Goal: Task Accomplishment & Management: Manage account settings

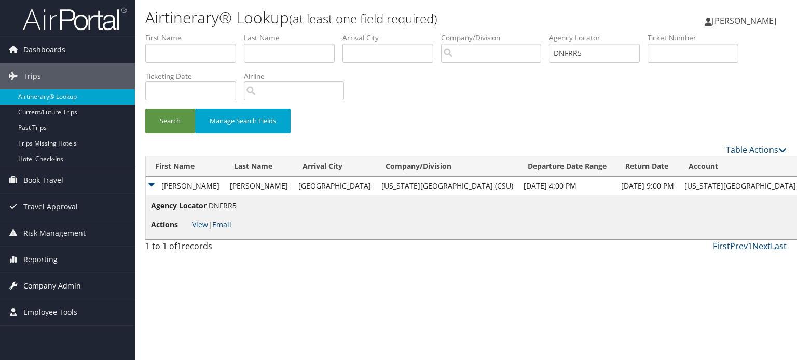
click at [44, 284] on span "Company Admin" at bounding box center [52, 286] width 58 height 26
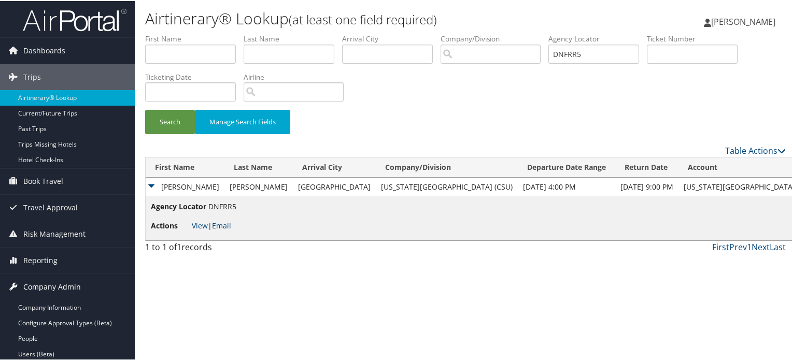
scroll to position [207, 0]
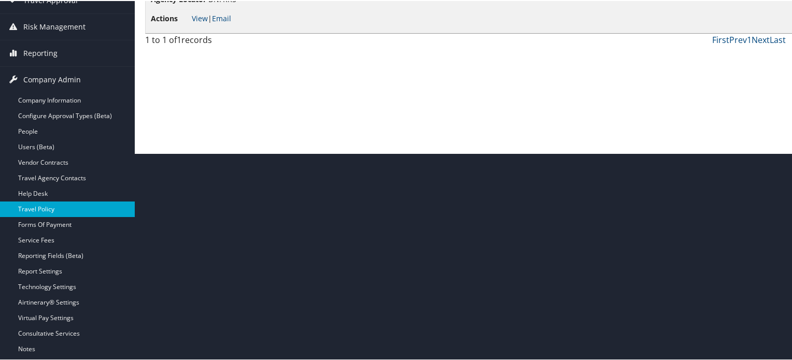
click at [45, 203] on link "Travel Policy" at bounding box center [67, 209] width 135 height 16
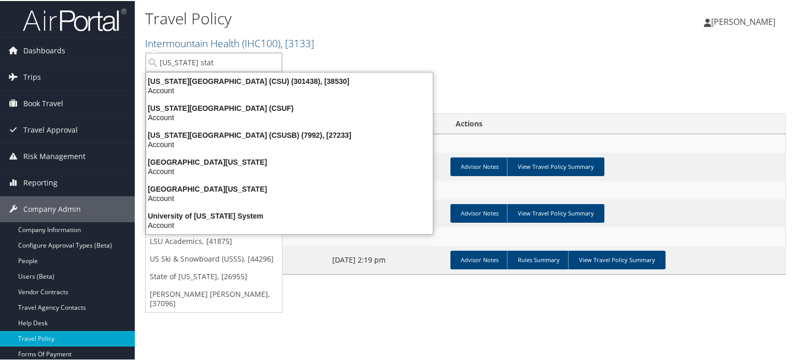
type input "california state"
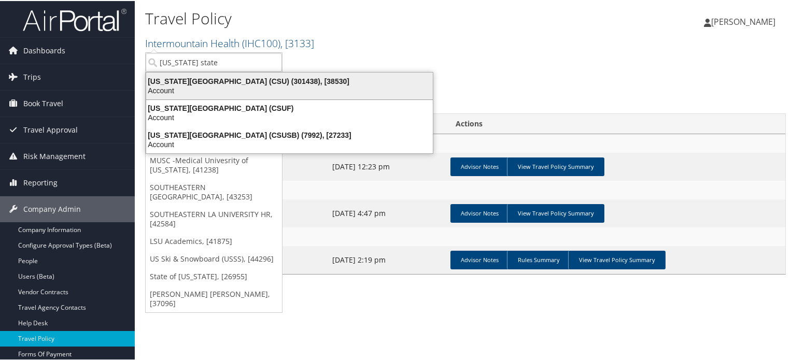
click at [245, 85] on div "Account" at bounding box center [289, 89] width 299 height 9
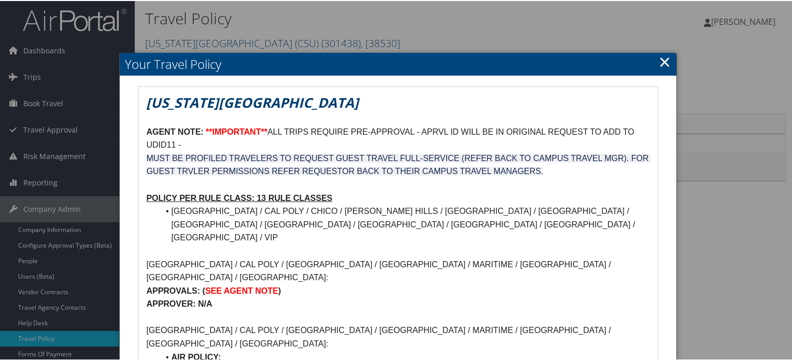
click at [660, 65] on link "×" at bounding box center [665, 60] width 12 height 21
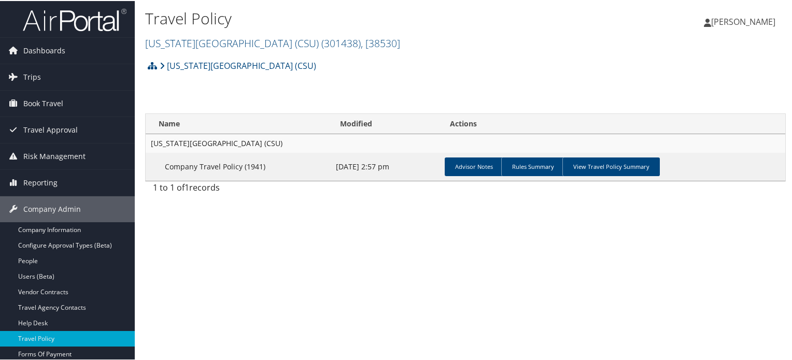
click at [77, 26] on img at bounding box center [75, 19] width 104 height 24
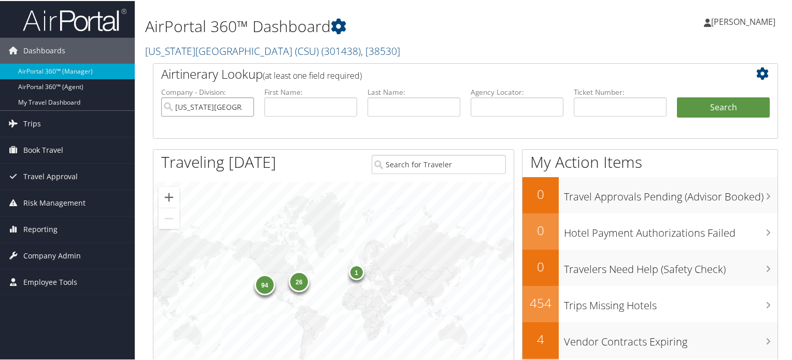
click at [246, 106] on input "[US_STATE][GEOGRAPHIC_DATA] (CSU)" at bounding box center [207, 105] width 93 height 19
click at [492, 107] on input "text" at bounding box center [517, 105] width 93 height 19
paste input "DNG71J"
type input "DNG71J"
click at [728, 107] on button "Search" at bounding box center [723, 106] width 93 height 21
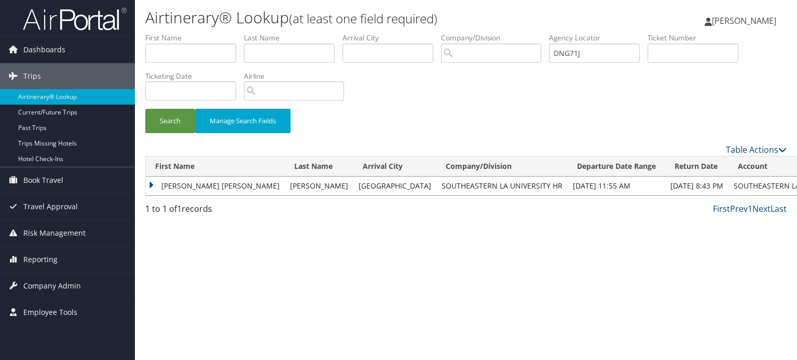
click at [151, 185] on td "MATTHEW ALAN" at bounding box center [215, 186] width 139 height 19
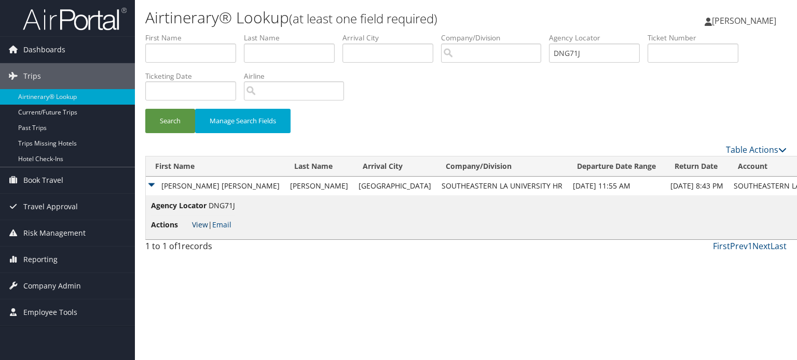
click at [193, 227] on link "View" at bounding box center [200, 225] width 16 height 10
click at [52, 43] on span "Dashboards" at bounding box center [44, 50] width 42 height 26
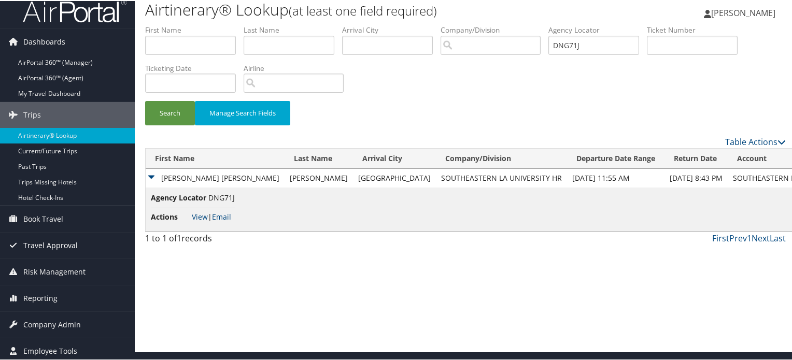
scroll to position [11, 0]
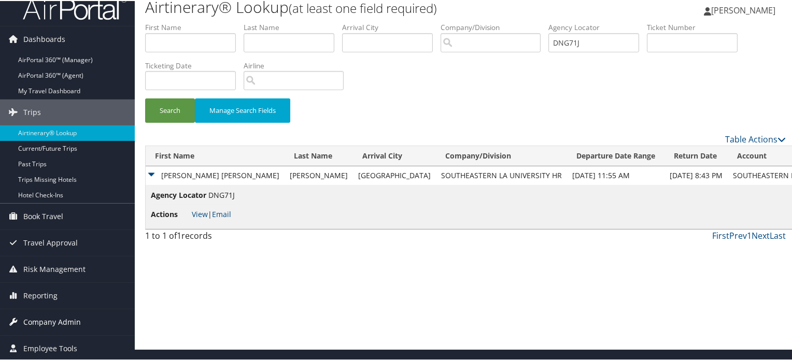
click at [65, 333] on span "Company Admin" at bounding box center [52, 322] width 58 height 26
click at [65, 321] on span "Company Admin" at bounding box center [52, 322] width 58 height 26
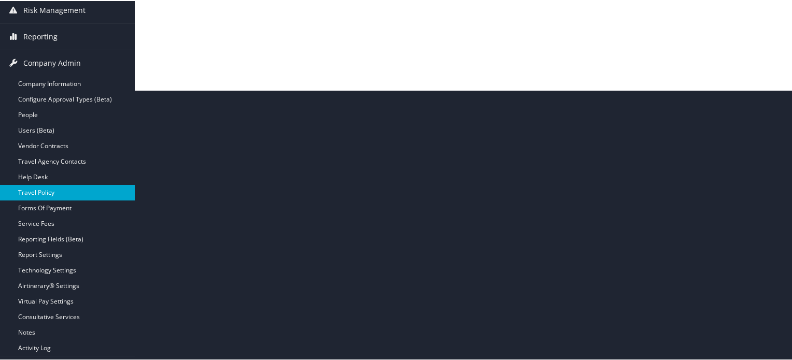
click at [45, 190] on link "Travel Policy" at bounding box center [67, 192] width 135 height 16
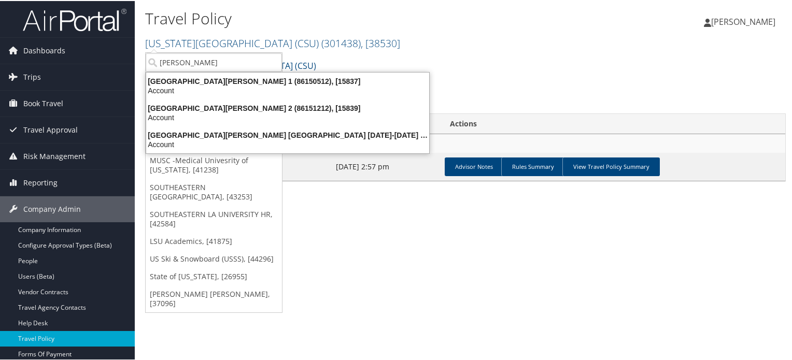
type input "young [PERSON_NAME]"
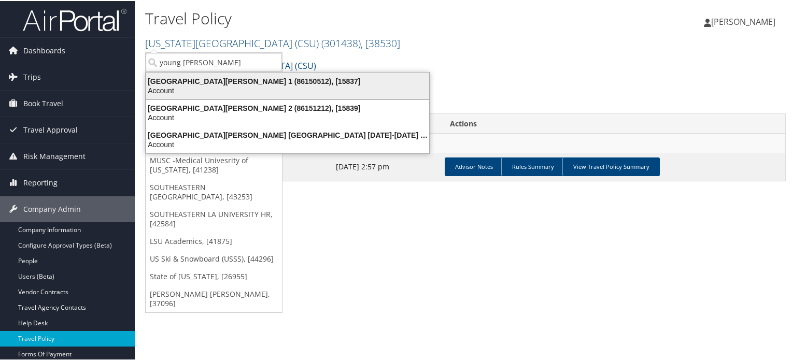
click at [214, 80] on div "[GEOGRAPHIC_DATA][PERSON_NAME] 1 (86150512), [15837]" at bounding box center [288, 80] width 296 height 9
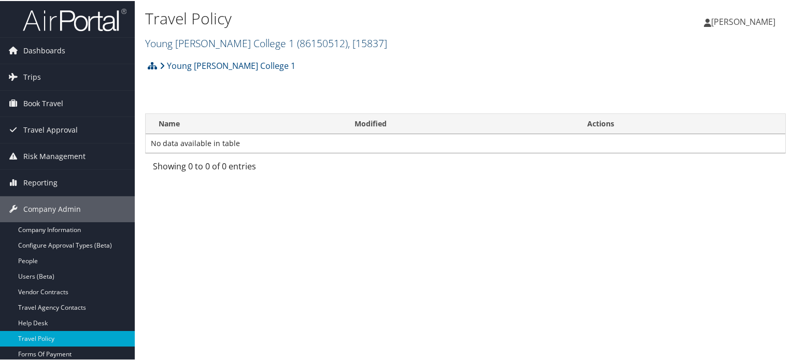
click at [207, 40] on link "[GEOGRAPHIC_DATA][PERSON_NAME] 1 ( 86150512 ) , [ 15837 ]" at bounding box center [266, 42] width 242 height 14
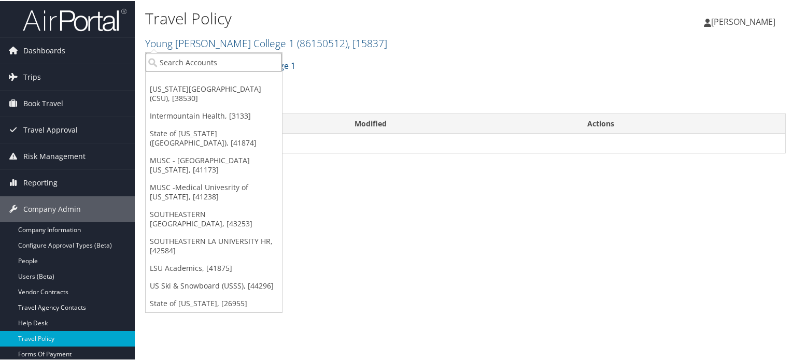
click at [205, 66] on input "search" at bounding box center [214, 61] width 136 height 19
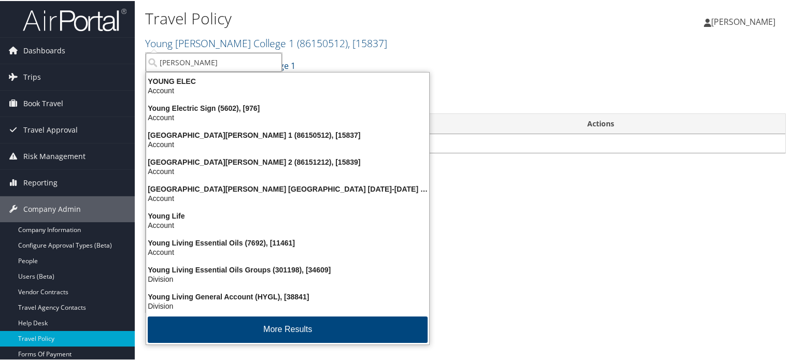
type input "young [PERSON_NAME]"
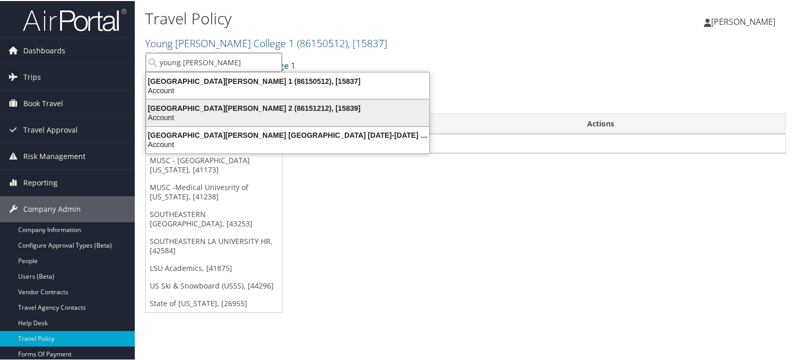
click at [234, 113] on div "Account" at bounding box center [288, 116] width 296 height 9
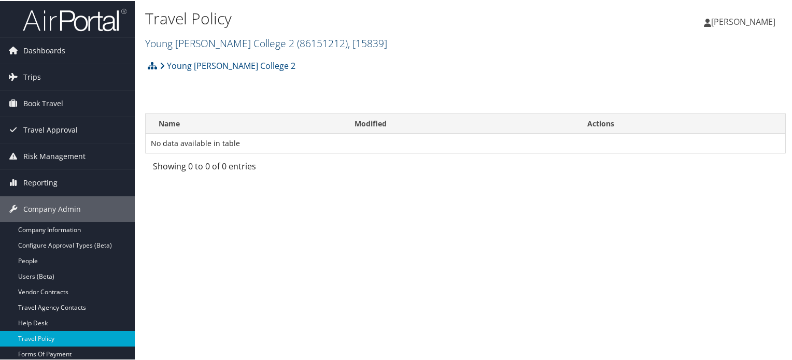
click at [231, 42] on link "[GEOGRAPHIC_DATA][PERSON_NAME] 2 ( 86151212 ) , [ 15839 ]" at bounding box center [266, 42] width 242 height 14
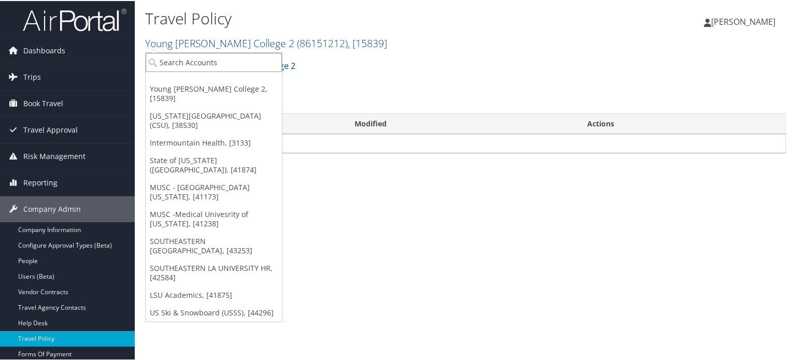
click at [227, 62] on input "search" at bounding box center [214, 61] width 136 height 19
click at [228, 60] on input "search" at bounding box center [214, 61] width 136 height 19
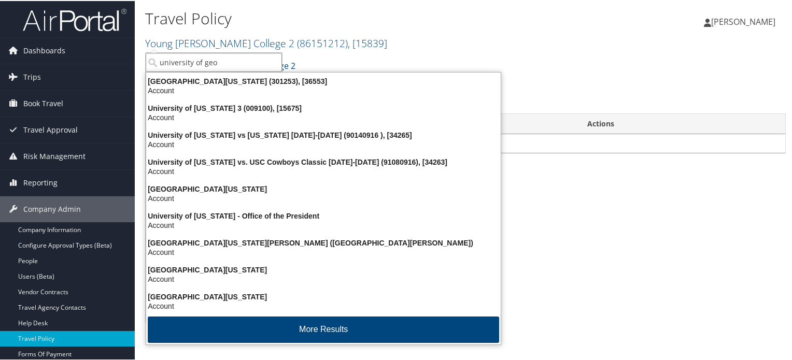
type input "university of geor"
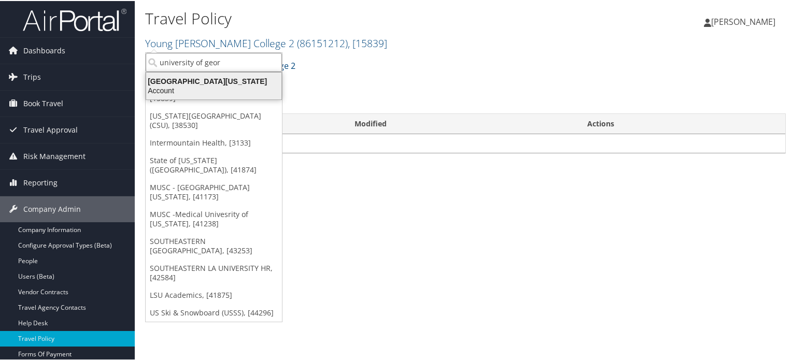
click at [225, 81] on div "[GEOGRAPHIC_DATA][US_STATE]" at bounding box center [214, 80] width 148 height 9
